Goal: Find specific page/section: Find specific page/section

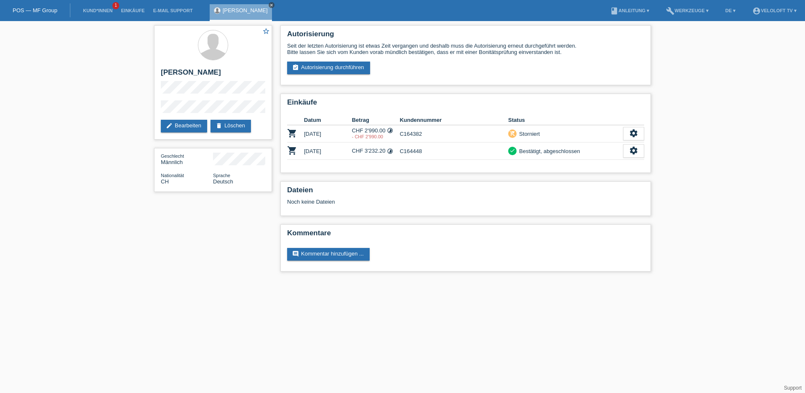
click at [270, 5] on icon "close" at bounding box center [272, 5] width 4 height 4
click at [101, 10] on link "Kund*innen" at bounding box center [98, 10] width 38 height 5
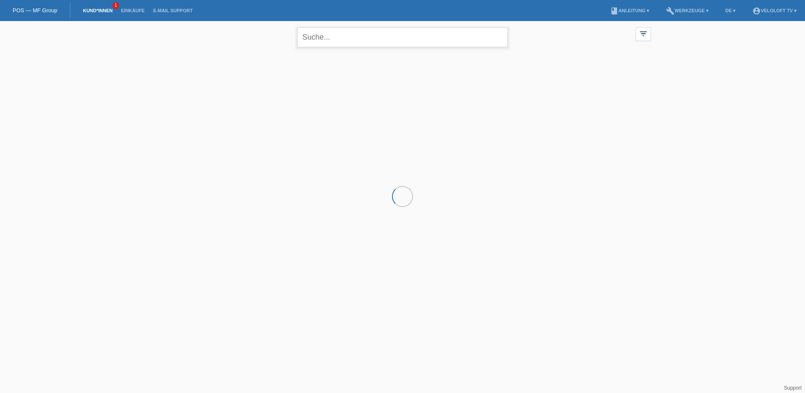
click at [374, 39] on input "text" at bounding box center [402, 37] width 211 height 20
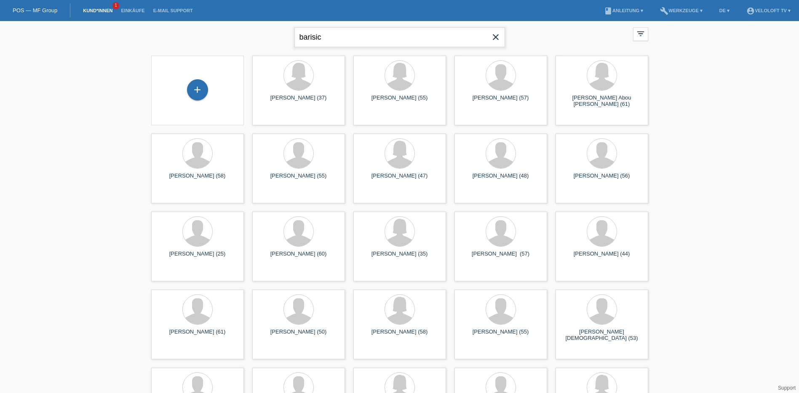
click at [339, 37] on input "barisic" at bounding box center [399, 37] width 211 height 20
type input "barisic"
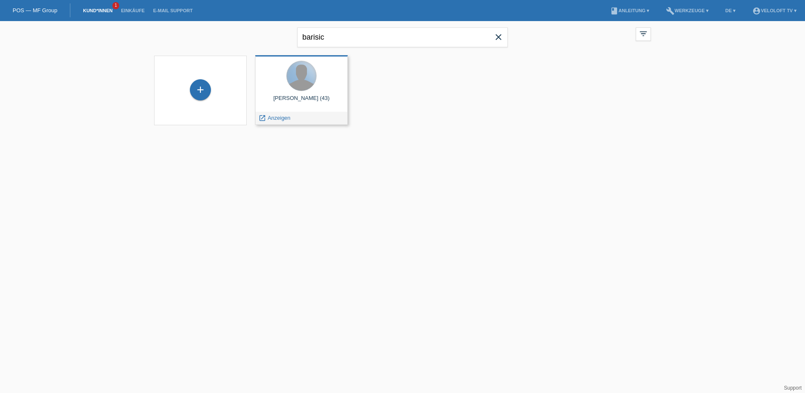
click at [305, 73] on div at bounding box center [301, 75] width 29 height 29
click at [281, 118] on span "Anzeigen" at bounding box center [279, 118] width 23 height 6
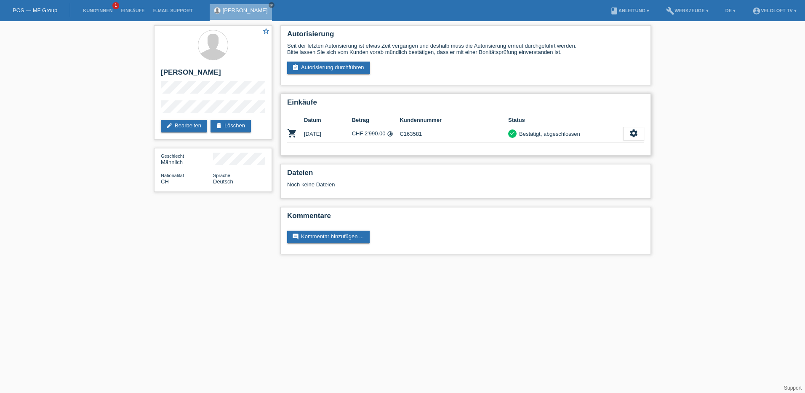
click at [629, 121] on th at bounding box center [633, 120] width 21 height 10
click at [630, 132] on icon "settings" at bounding box center [633, 132] width 9 height 9
click at [621, 100] on h2 "Einkäufe" at bounding box center [465, 104] width 357 height 13
click at [452, 181] on div "Noch keine Dateien" at bounding box center [415, 184] width 257 height 6
click at [469, 84] on div "Autorisierung Seit der letzten Autorisierung ist etwas Zeit vergangen und desha…" at bounding box center [466, 55] width 371 height 60
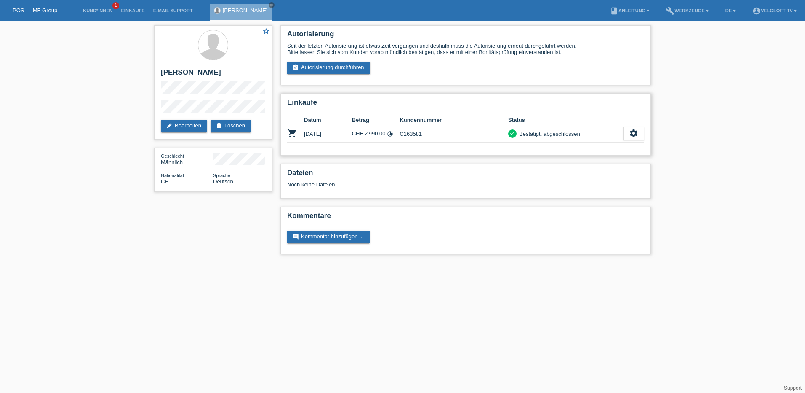
click at [409, 134] on td "C163581" at bounding box center [454, 133] width 109 height 17
click at [754, 251] on div "star_border Anto Barisic edit Bearbeiten delete Löschen Geschlecht Männlich Nat…" at bounding box center [402, 141] width 805 height 241
